Goal: Contribute content: Add original content to the website for others to see

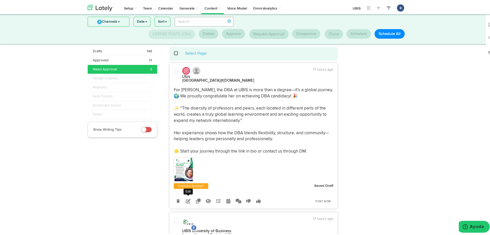
scroll to position [8, 0]
click at [186, 199] on icon at bounding box center [188, 200] width 5 height 5
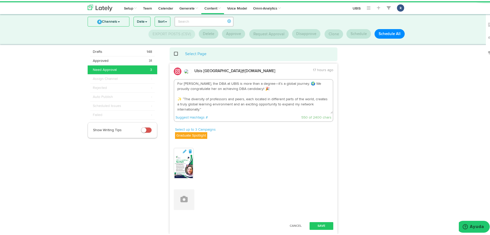
scroll to position [26, 0]
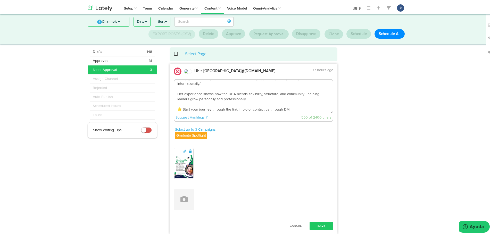
drag, startPoint x: 307, startPoint y: 109, endPoint x: 273, endPoint y: 101, distance: 34.9
click at [273, 101] on textarea "For [PERSON_NAME], the DBA at UBIS is more than a degree—it’s a global journey.…" at bounding box center [253, 95] width 159 height 34
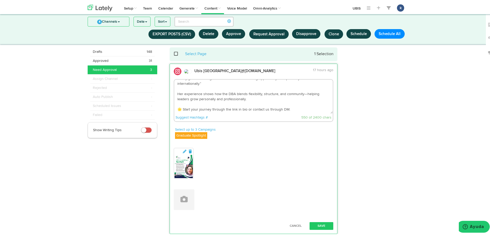
click at [299, 96] on textarea "For [PERSON_NAME], the DBA at UBIS is more than a degree—it’s a global journey.…" at bounding box center [253, 95] width 159 height 34
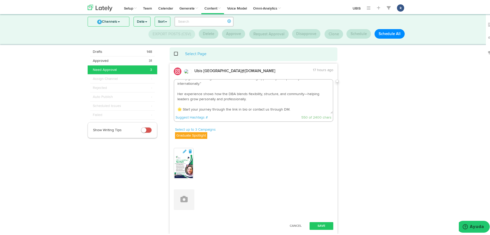
scroll to position [0, 0]
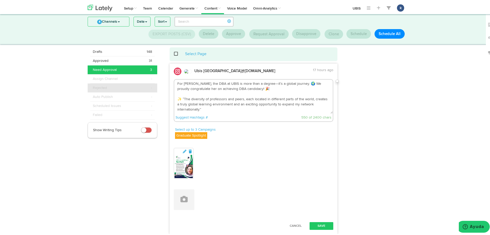
drag, startPoint x: 287, startPoint y: 88, endPoint x: 148, endPoint y: 82, distance: 138.3
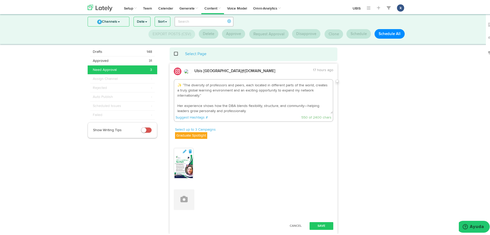
scroll to position [26, 0]
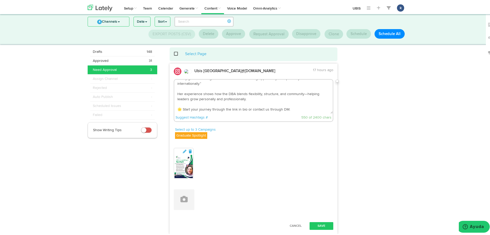
click at [301, 93] on textarea "For [PERSON_NAME], the DBA at UBIS is more than a degree—it’s a global journey.…" at bounding box center [253, 95] width 159 height 34
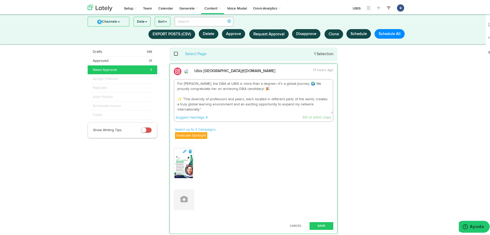
scroll to position [0, 0]
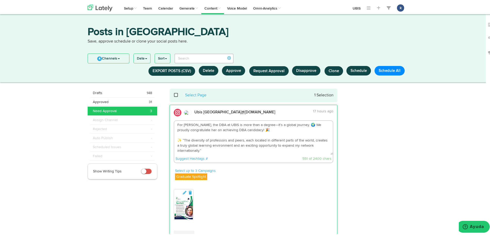
drag, startPoint x: 278, startPoint y: 130, endPoint x: 165, endPoint y: 125, distance: 112.5
paste textarea "🎉 Congratulations to Reem BouZeinEddine on achieving candidacy status in the UB…"
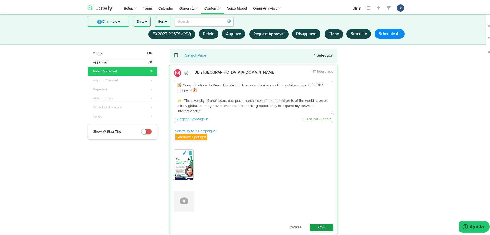
scroll to position [6, 0]
type textarea "🎉 Congratulations to Reem BouZeinEddine on achieving candidacy status in the UB…"
click at [318, 230] on button "Save" at bounding box center [322, 227] width 24 height 8
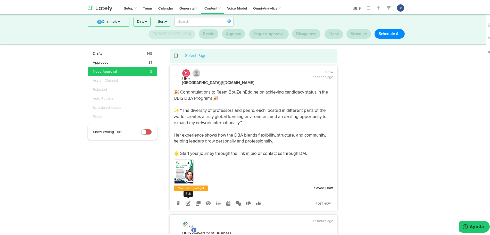
click at [186, 200] on icon at bounding box center [188, 202] width 5 height 5
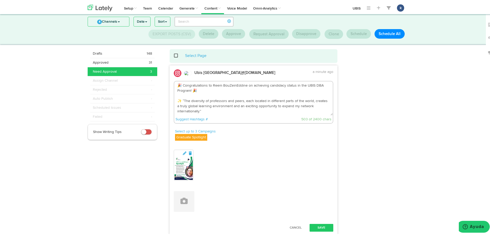
click at [187, 150] on div at bounding box center [184, 163] width 19 height 29
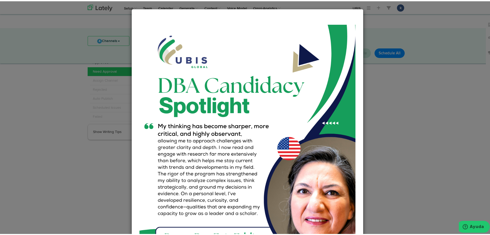
click at [422, 128] on div "Close" at bounding box center [247, 117] width 495 height 235
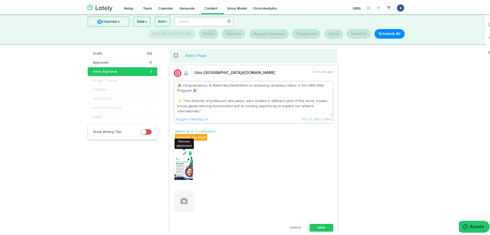
click at [188, 154] on icon at bounding box center [190, 152] width 5 height 4
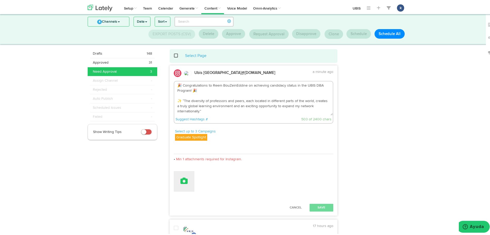
click at [180, 179] on icon at bounding box center [183, 179] width 7 height 7
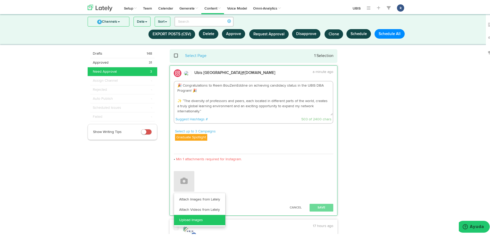
click at [204, 219] on link "Upload Images" at bounding box center [199, 219] width 51 height 10
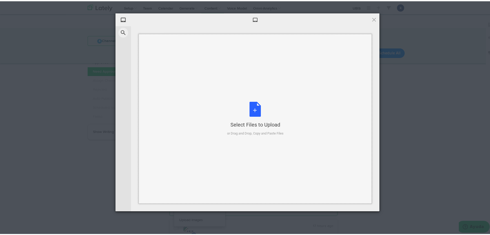
drag, startPoint x: 301, startPoint y: 128, endPoint x: 294, endPoint y: 143, distance: 17.3
click at [293, 139] on div "Select Files to Upload or Drag and Drop, Copy and Paste Files" at bounding box center [255, 118] width 233 height 170
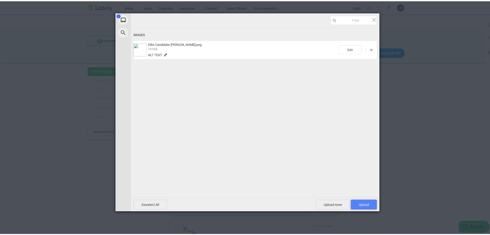
click at [361, 202] on span "Upload 1" at bounding box center [364, 204] width 10 height 4
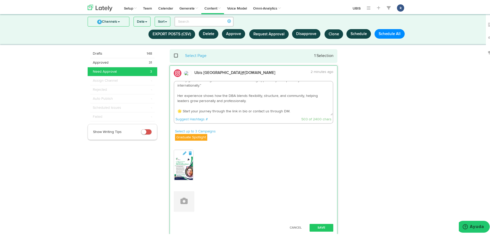
scroll to position [39, 0]
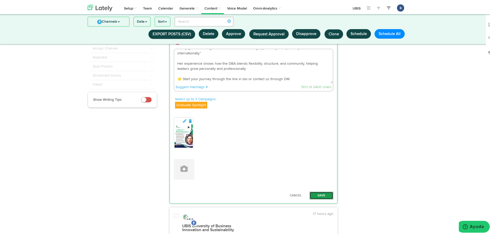
click at [323, 193] on button "Save" at bounding box center [322, 194] width 24 height 8
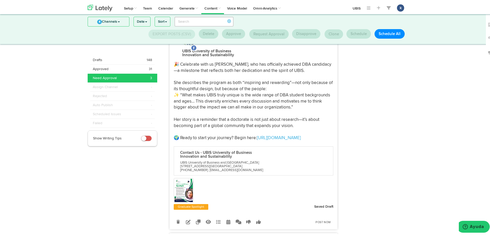
scroll to position [200, 0]
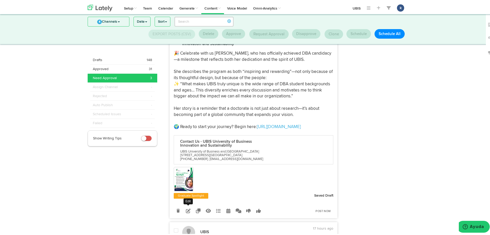
click at [186, 207] on icon at bounding box center [188, 209] width 5 height 5
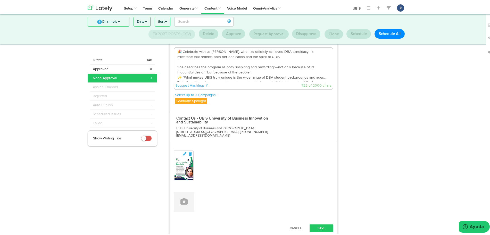
click at [185, 156] on img at bounding box center [184, 167] width 19 height 23
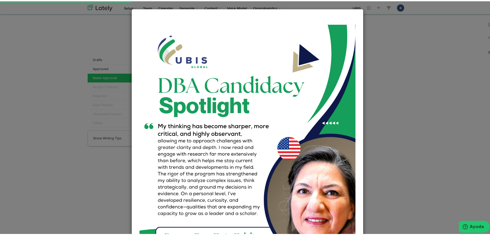
click at [407, 97] on div "Close" at bounding box center [247, 117] width 495 height 235
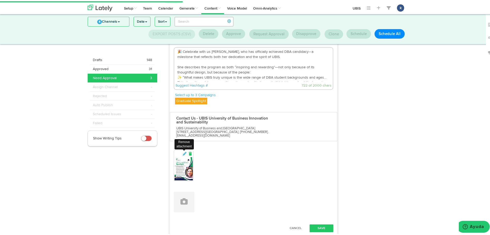
click at [188, 151] on icon at bounding box center [190, 153] width 5 height 4
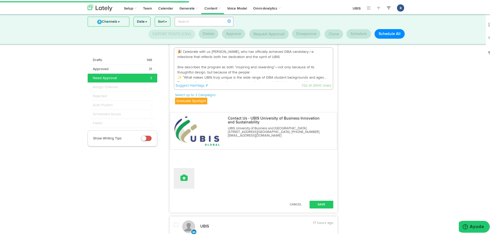
click at [184, 167] on button at bounding box center [184, 177] width 21 height 21
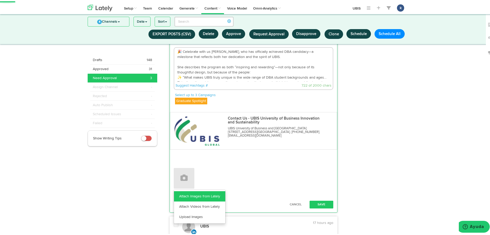
click at [197, 191] on link "Attach Images from Lately" at bounding box center [199, 195] width 51 height 10
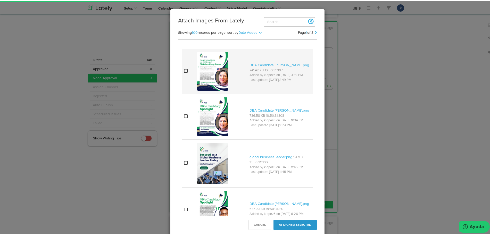
click at [239, 80] on div at bounding box center [221, 69] width 48 height 41
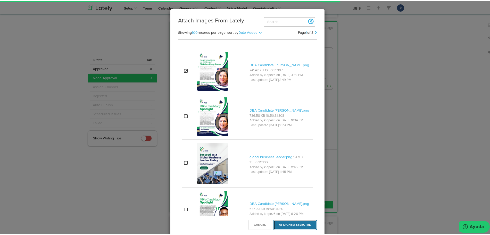
click at [301, 222] on button "Attached Selected" at bounding box center [294, 224] width 43 height 10
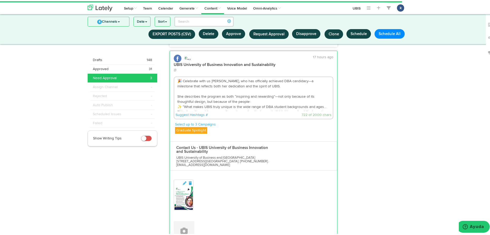
scroll to position [135, 0]
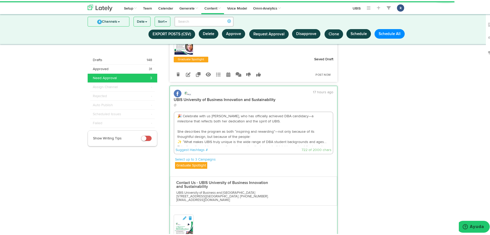
drag, startPoint x: 297, startPoint y: 112, endPoint x: 167, endPoint y: 100, distance: 130.8
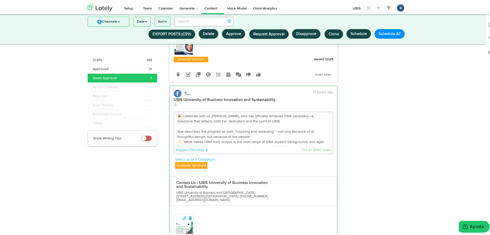
drag, startPoint x: 217, startPoint y: 102, endPoint x: 194, endPoint y: 109, distance: 23.9
click at [194, 111] on textarea "🎉 Celebrate with us [PERSON_NAME], who has officially achieved DBA candidacy—a …" at bounding box center [253, 128] width 159 height 34
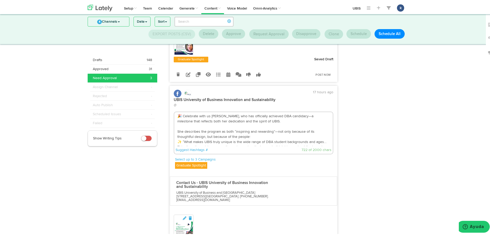
click at [176, 111] on textarea "🎉 Celebrate with us [PERSON_NAME], who has officially achieved DBA candidacy—a …" at bounding box center [253, 128] width 159 height 34
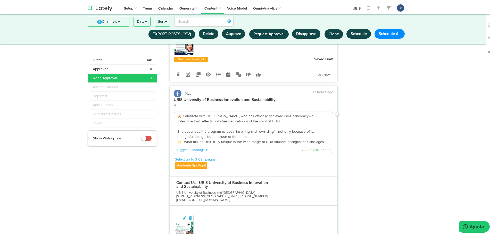
drag, startPoint x: 195, startPoint y: 108, endPoint x: 301, endPoint y: 112, distance: 106.0
click at [301, 112] on textarea "🎉 Celebrate with us [PERSON_NAME], who has officially achieved DBA candidacy—a …" at bounding box center [253, 128] width 159 height 34
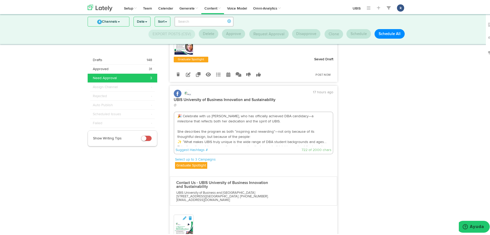
paste textarea "Join us in congratulating [PERSON_NAME] on achieving DBA candidacy—a milestone …"
click at [301, 111] on textarea "🎉 Join us in congratulating [PERSON_NAME] on achieving DBA candidacy—a mileston…" at bounding box center [253, 128] width 159 height 34
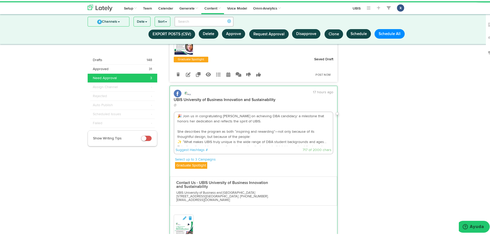
click at [274, 123] on textarea "🎉 Join us in congratulating [PERSON_NAME] on achieving DBA candidacy: a milesto…" at bounding box center [253, 128] width 159 height 34
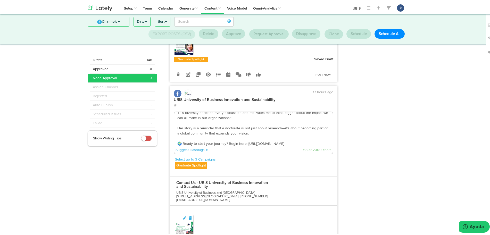
scroll to position [36, 0]
click at [280, 118] on textarea "🎉 Join us in congratulating [PERSON_NAME] on achieving DBA candidacy: a milesto…" at bounding box center [253, 128] width 159 height 34
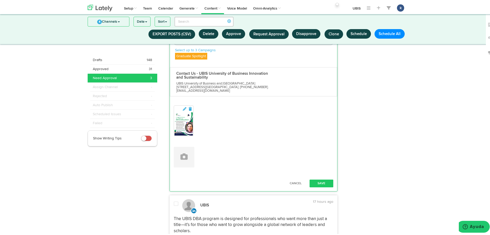
scroll to position [271, 0]
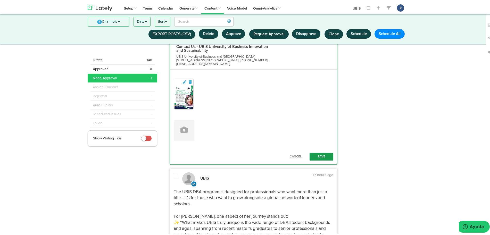
type textarea "🎉 Join us in congratulating [PERSON_NAME] on achieving DBA candidacy: a milesto…"
click at [326, 152] on button "Save" at bounding box center [322, 156] width 24 height 8
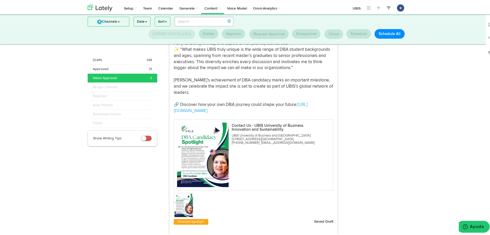
scroll to position [473, 0]
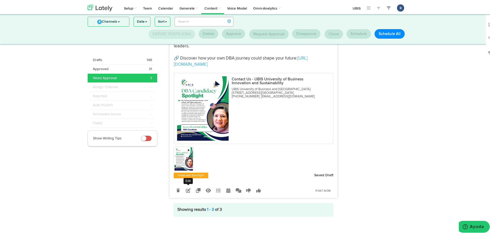
click at [189, 187] on link at bounding box center [188, 189] width 9 height 9
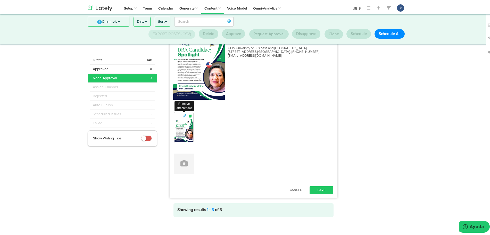
click at [188, 113] on icon at bounding box center [190, 115] width 5 height 4
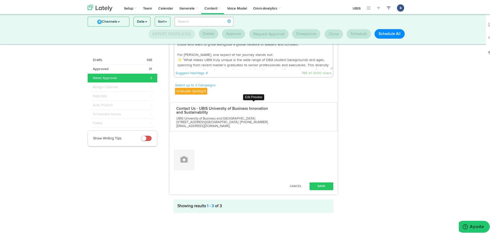
scroll to position [399, 0]
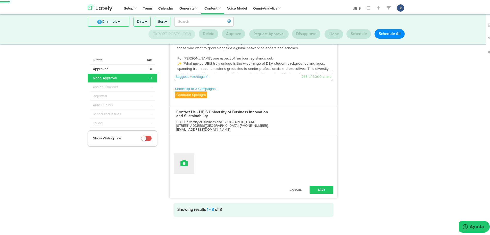
click at [182, 152] on button at bounding box center [184, 162] width 21 height 21
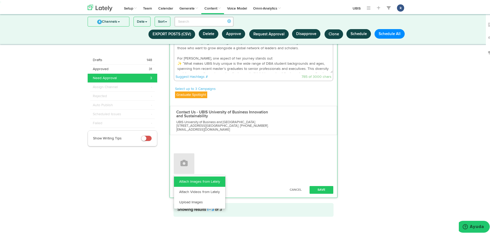
click at [187, 178] on link "Attach Images from Lately" at bounding box center [199, 180] width 51 height 10
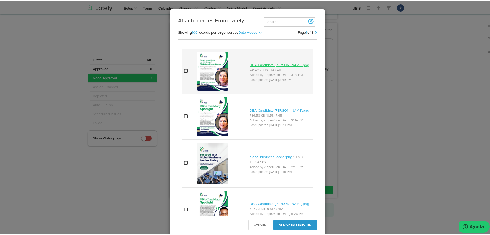
click at [250, 66] on link "DBA Candidate [PERSON_NAME].png" at bounding box center [280, 64] width 60 height 4
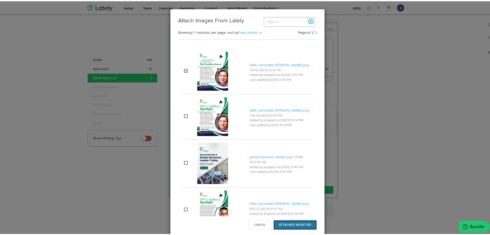
click at [296, 221] on button "Attached Selected" at bounding box center [294, 224] width 43 height 10
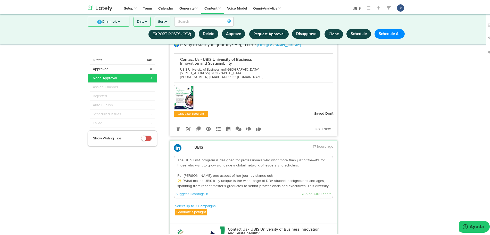
scroll to position [270, 0]
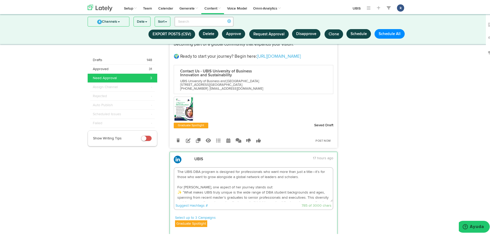
drag, startPoint x: 300, startPoint y: 176, endPoint x: 161, endPoint y: 165, distance: 139.6
click at [161, 165] on div "Drafts 148 Approved 31 Need Approval 3 Assign Channel - Rejected - - -" at bounding box center [247, 101] width 327 height 634
paste textarea "Achieving DBA candidacy at UBIS is more than a milestone—it marks the beginning…"
click at [299, 173] on textarea "Achieving DBA candidacy at UBIS is more than a milestone—it marks the beginning…" at bounding box center [253, 184] width 159 height 34
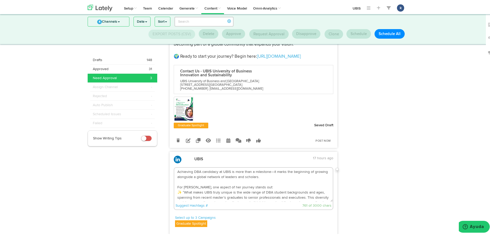
click at [287, 170] on textarea "Achieving DBA candidacy at UBIS is more than a milestone—it marks the beginning…" at bounding box center [253, 184] width 159 height 34
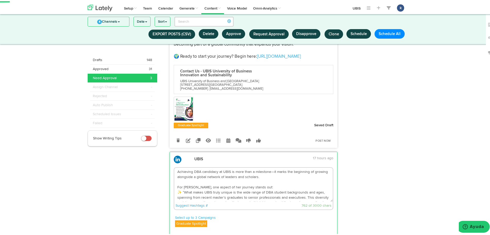
paste textarea "Congratulations to [PERSON_NAME] on reaching this important stage in her doctor…"
click at [268, 167] on textarea "Achieving DBA candidacy at UBIS is more than a milestone—it marks the beginning…" at bounding box center [253, 184] width 159 height 34
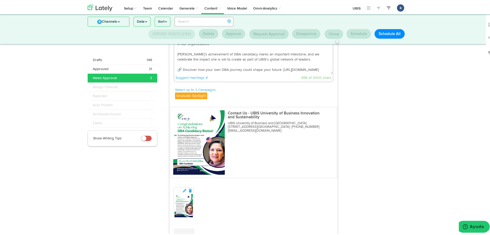
scroll to position [431, 0]
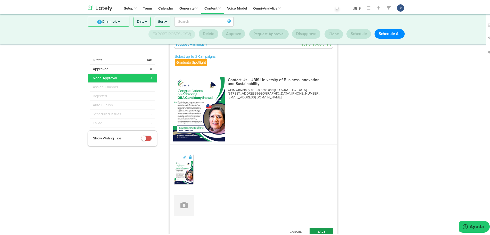
type textarea "Achieving DBA candidacy at UBIS is more than a milestone: it marks the beginnin…"
click at [325, 230] on button "Save" at bounding box center [322, 231] width 24 height 8
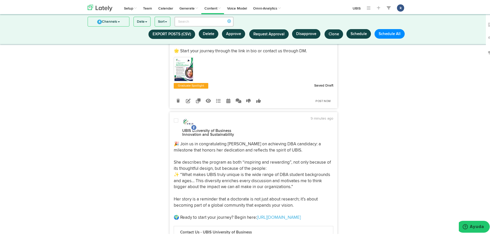
scroll to position [0, 0]
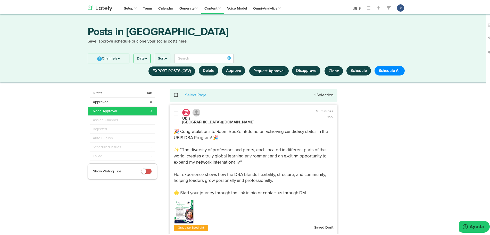
click at [175, 210] on img at bounding box center [184, 209] width 19 height 23
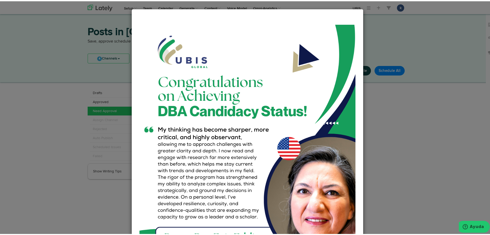
scroll to position [64, 0]
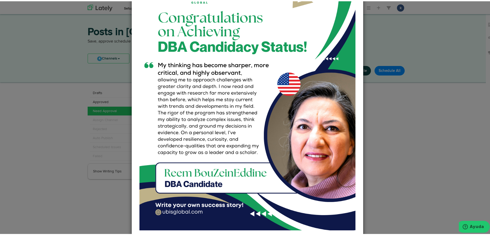
click at [381, 158] on div "Close" at bounding box center [247, 117] width 495 height 235
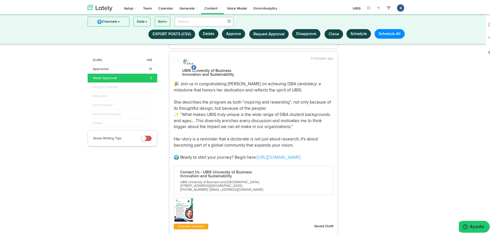
scroll to position [169, 0]
click at [181, 209] on img at bounding box center [184, 208] width 19 height 23
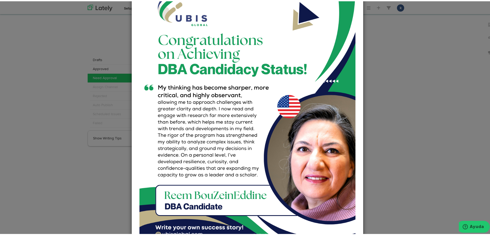
scroll to position [64, 0]
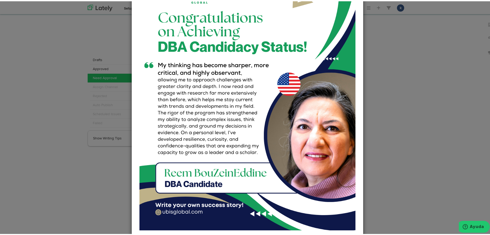
click at [415, 145] on div "Close" at bounding box center [247, 117] width 495 height 235
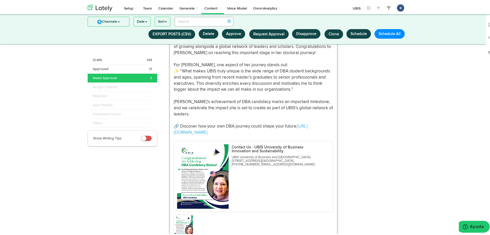
scroll to position [473, 0]
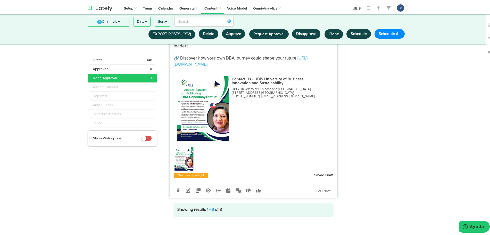
click at [185, 152] on img at bounding box center [184, 157] width 19 height 23
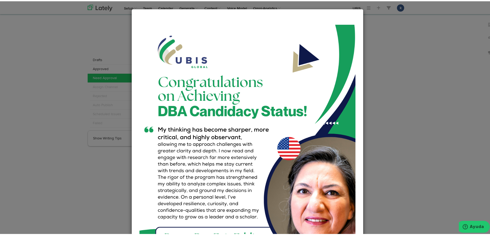
click at [405, 132] on div "Close" at bounding box center [247, 117] width 495 height 235
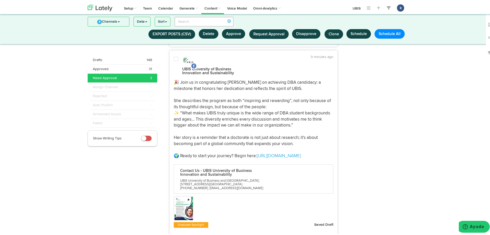
scroll to position [86, 0]
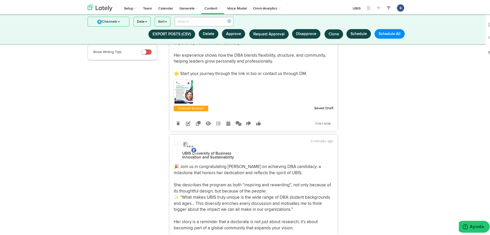
click at [281, 186] on p "🎉 Join us in congratulating [PERSON_NAME] on achieving DBA candidacy: a milesto…" at bounding box center [254, 203] width 160 height 80
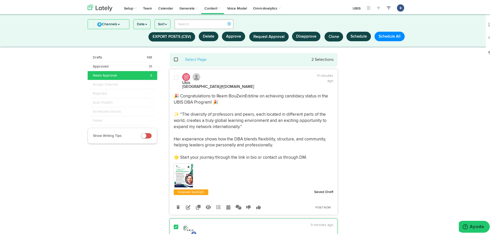
scroll to position [0, 0]
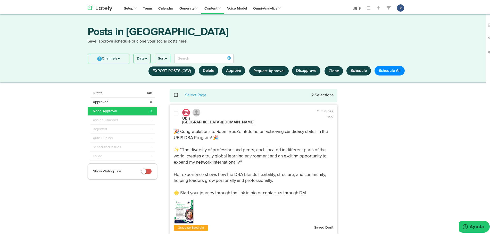
click at [280, 153] on p "🎉 Congratulations to Reem BouZeinEddine on achieving candidacy status in the UB…" at bounding box center [254, 162] width 160 height 68
